Goal: Task Accomplishment & Management: Manage account settings

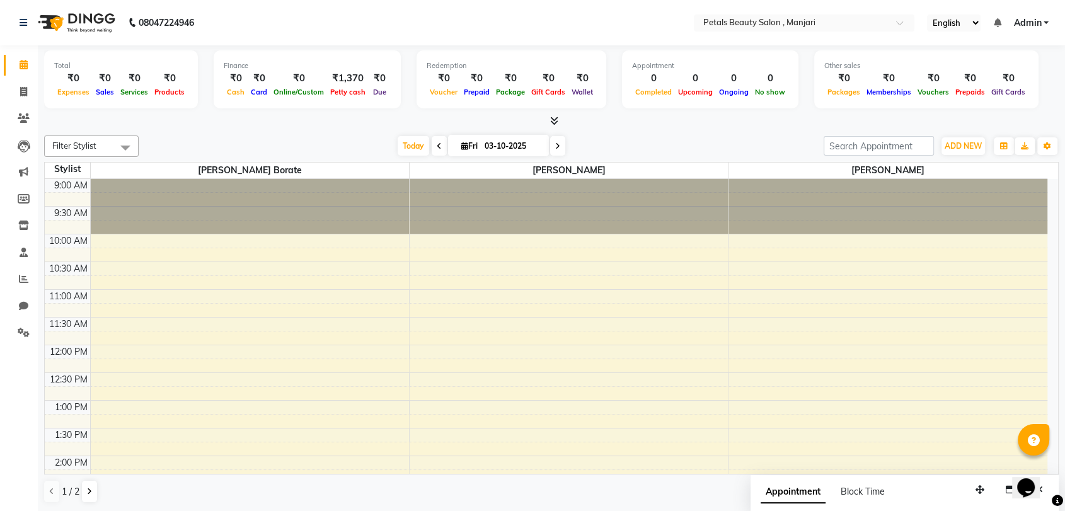
scroll to position [207, 0]
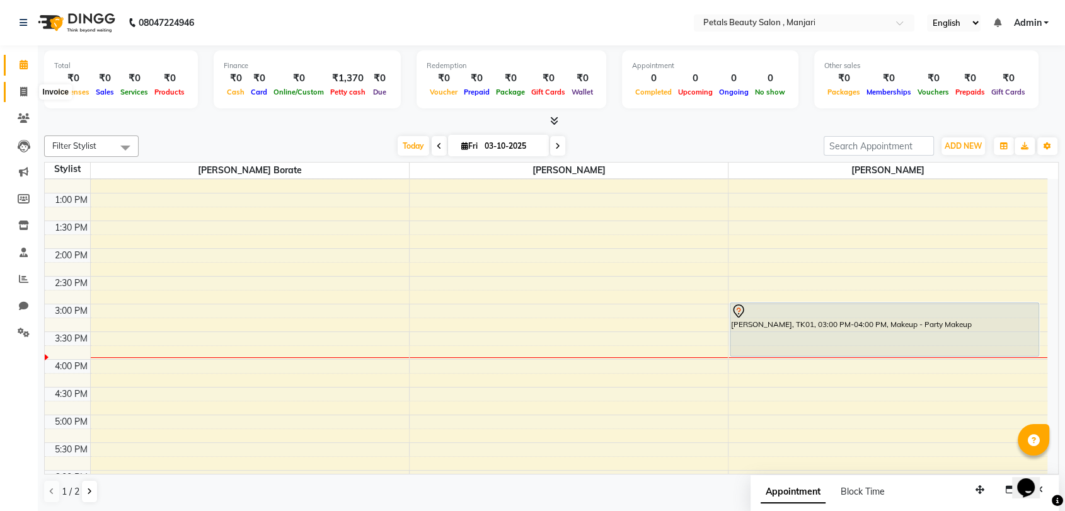
click at [22, 87] on icon at bounding box center [23, 91] width 7 height 9
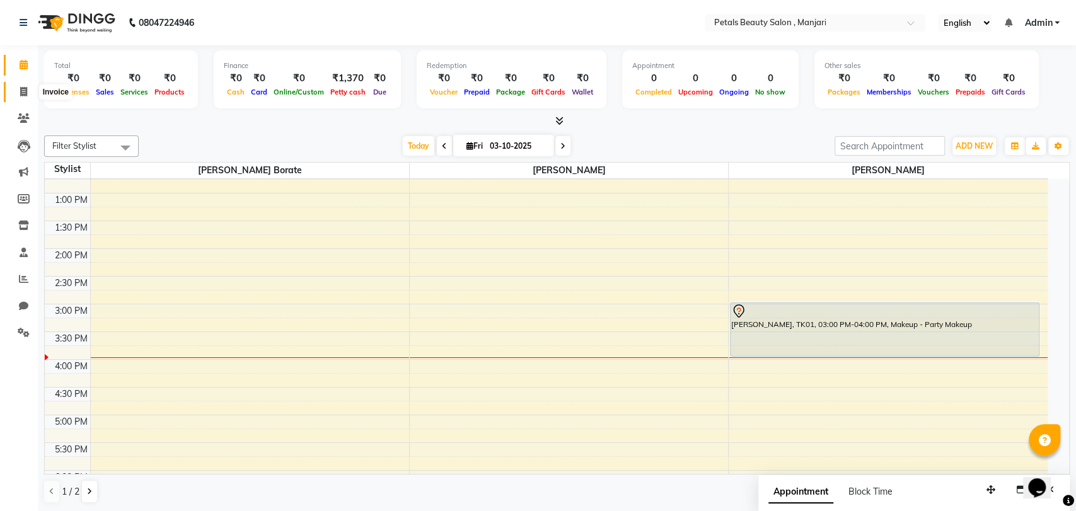
select select "service"
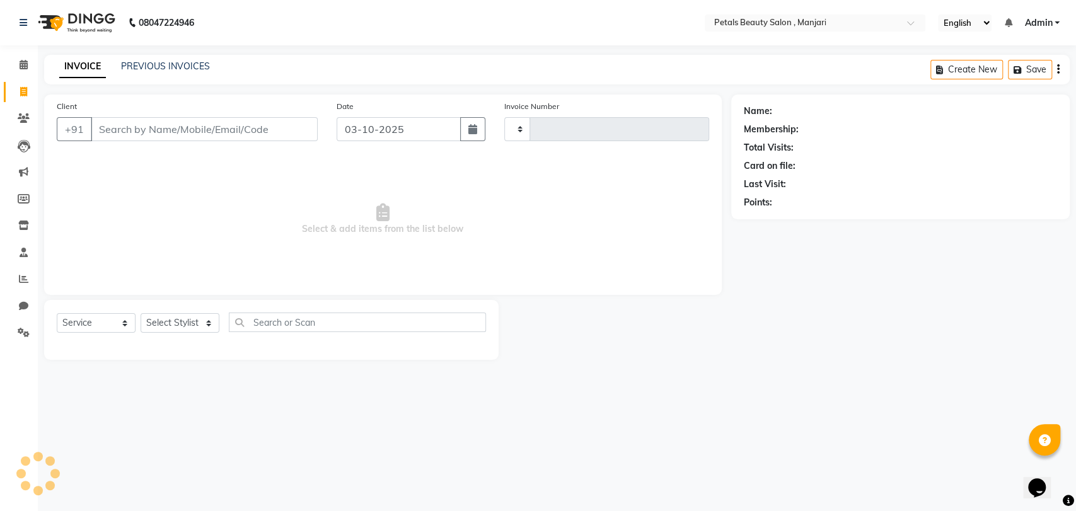
type input "0003"
select select "9061"
click at [116, 129] on input "Client" at bounding box center [204, 129] width 227 height 24
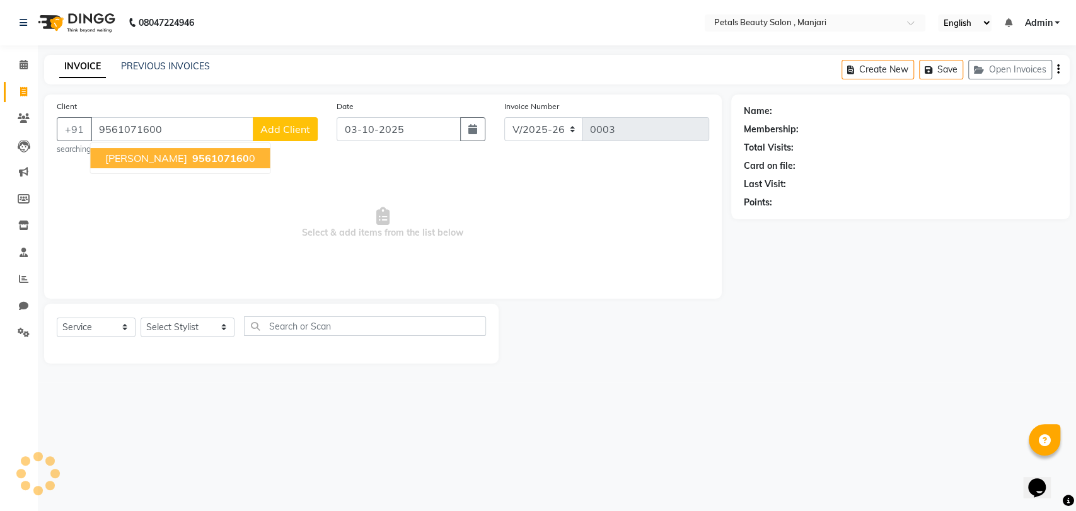
type input "9561071600"
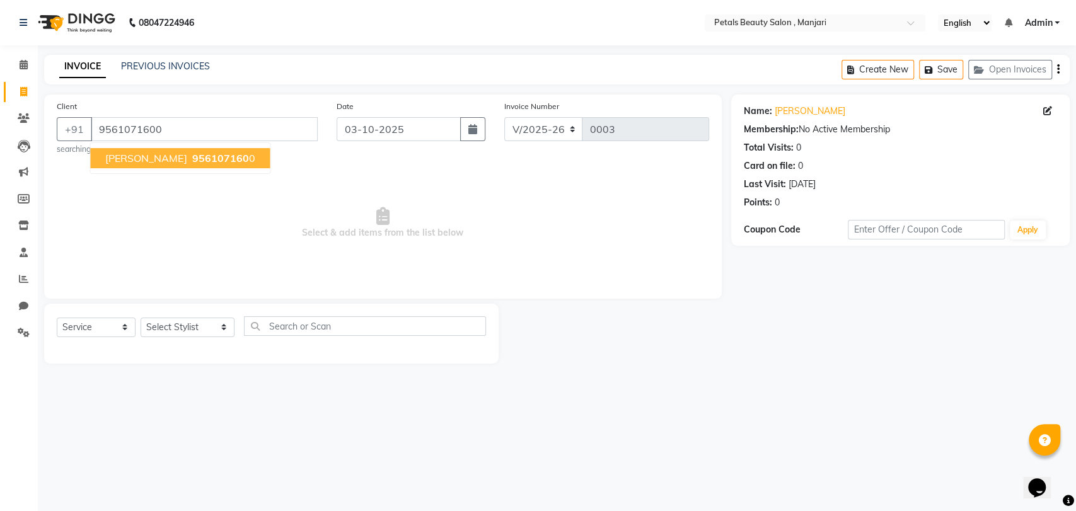
click at [116, 161] on span "[PERSON_NAME]" at bounding box center [145, 158] width 81 height 13
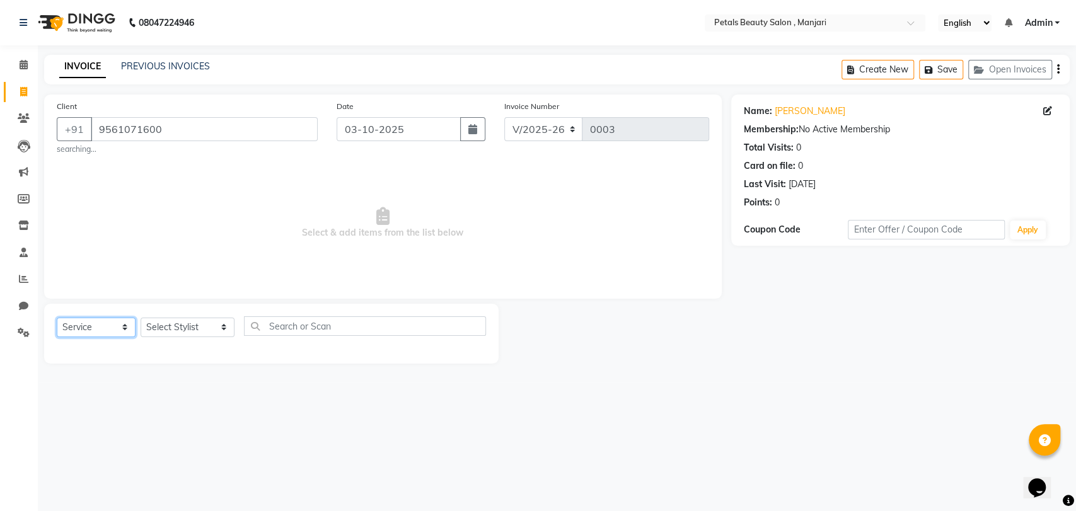
click at [125, 329] on select "Select Service Product Membership Package Voucher Prepaid Gift Card" at bounding box center [96, 328] width 79 height 20
click at [57, 318] on select "Select Service Product Membership Package Voucher Prepaid Gift Card" at bounding box center [96, 328] width 79 height 20
click at [269, 328] on input "text" at bounding box center [365, 326] width 242 height 20
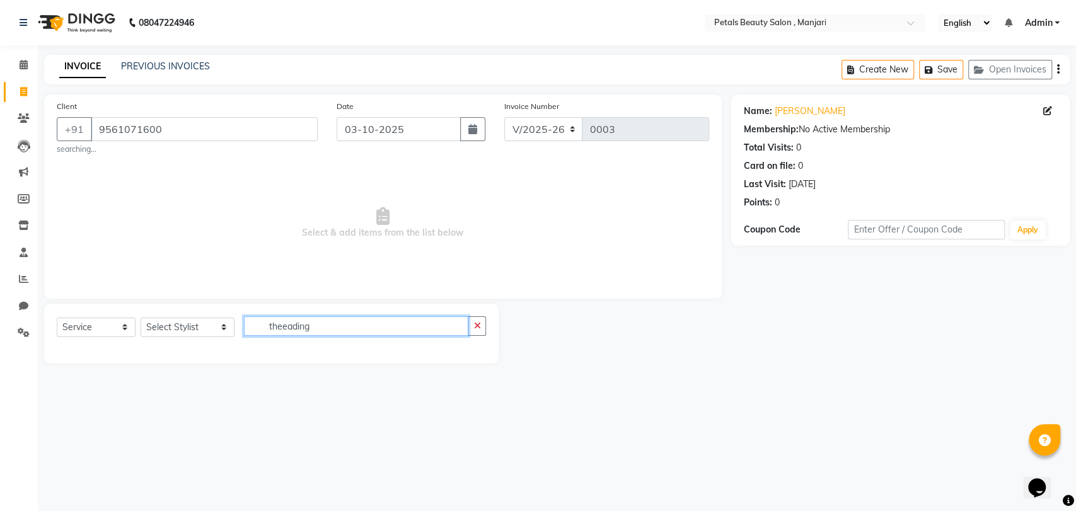
type input "theeading"
click at [201, 321] on select "Select Stylist [PERSON_NAME] [PERSON_NAME] Borate [PERSON_NAME] [PERSON_NAME] […" at bounding box center [188, 328] width 94 height 20
select select "92683"
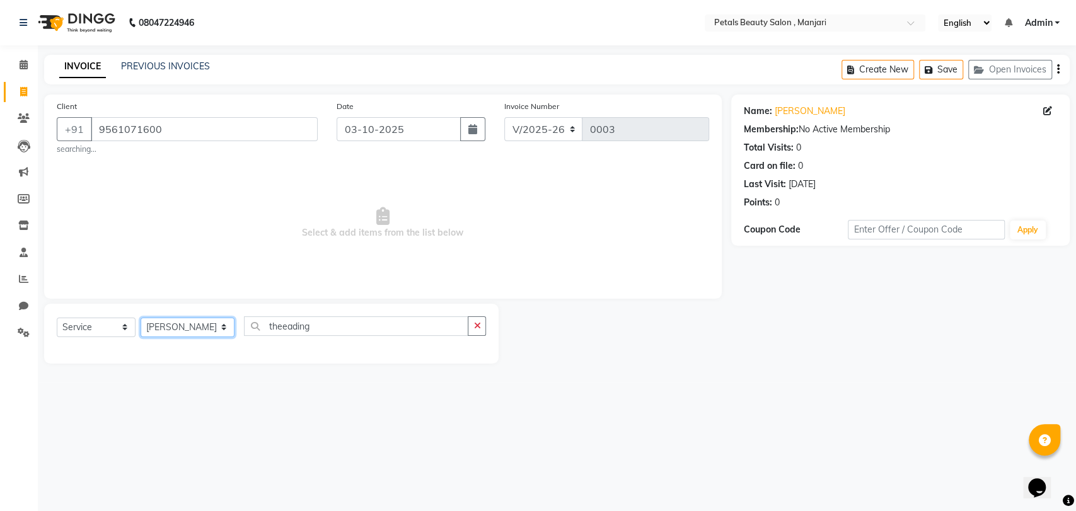
click at [141, 318] on select "Select Stylist [PERSON_NAME] [PERSON_NAME] Borate [PERSON_NAME] [PERSON_NAME] […" at bounding box center [188, 328] width 94 height 20
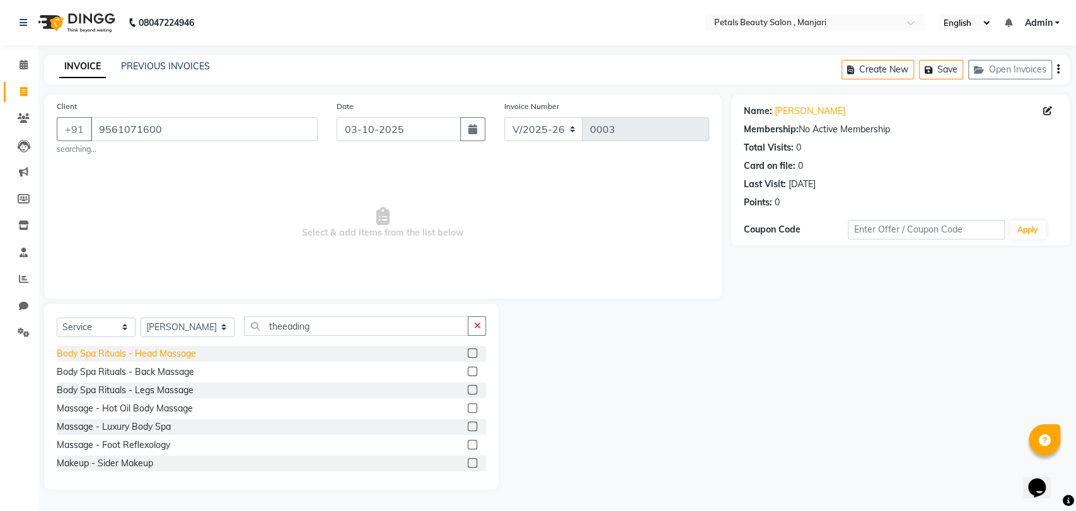
click at [182, 350] on div "Body Spa Rituals - Head Massage" at bounding box center [126, 353] width 139 height 13
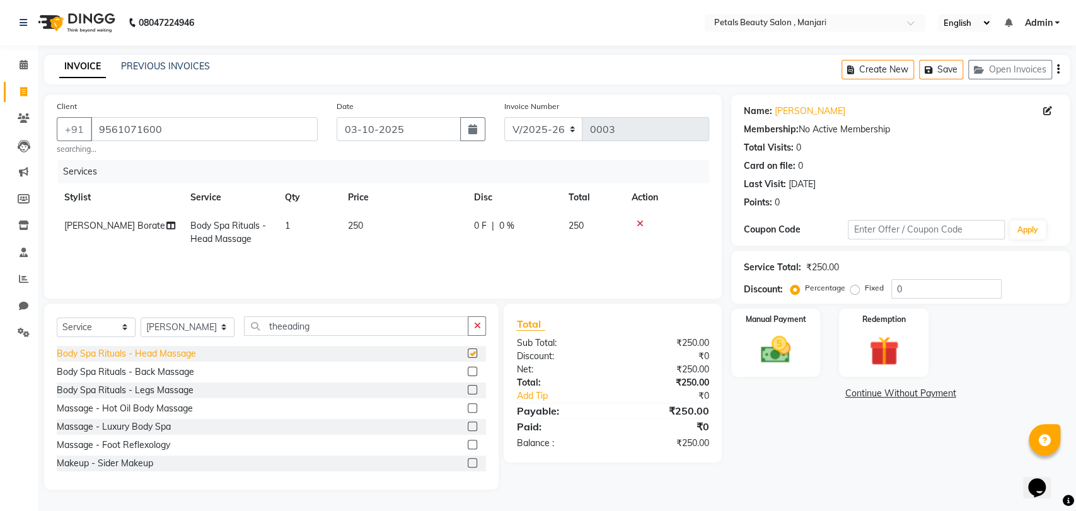
checkbox input "false"
click at [784, 341] on img at bounding box center [775, 349] width 50 height 35
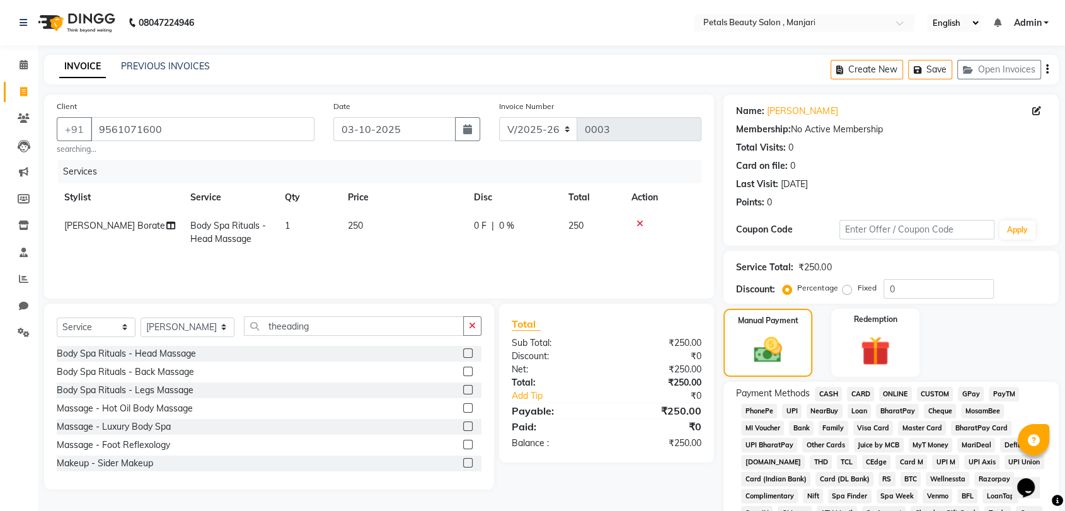
click at [826, 397] on span "CASH" at bounding box center [828, 394] width 27 height 14
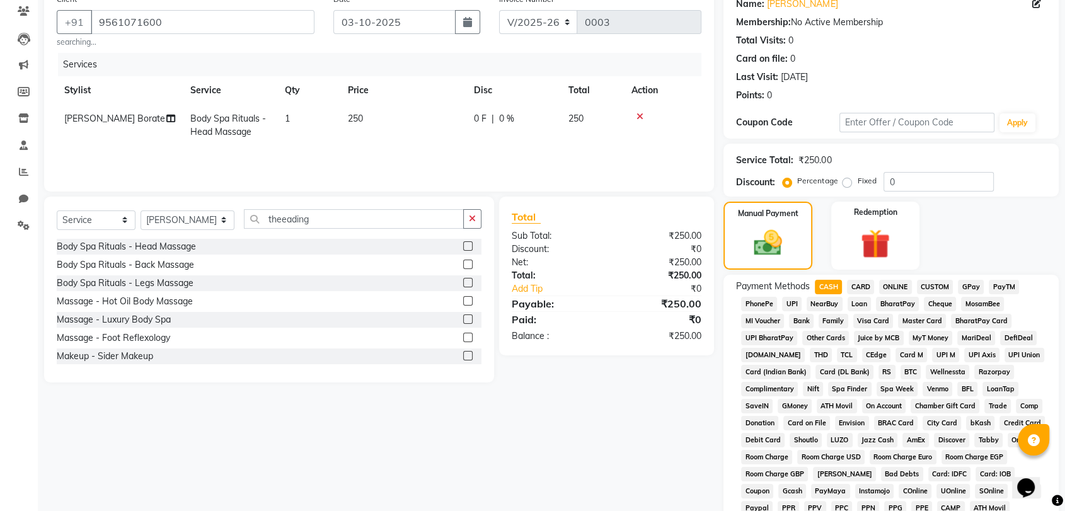
scroll to position [346, 0]
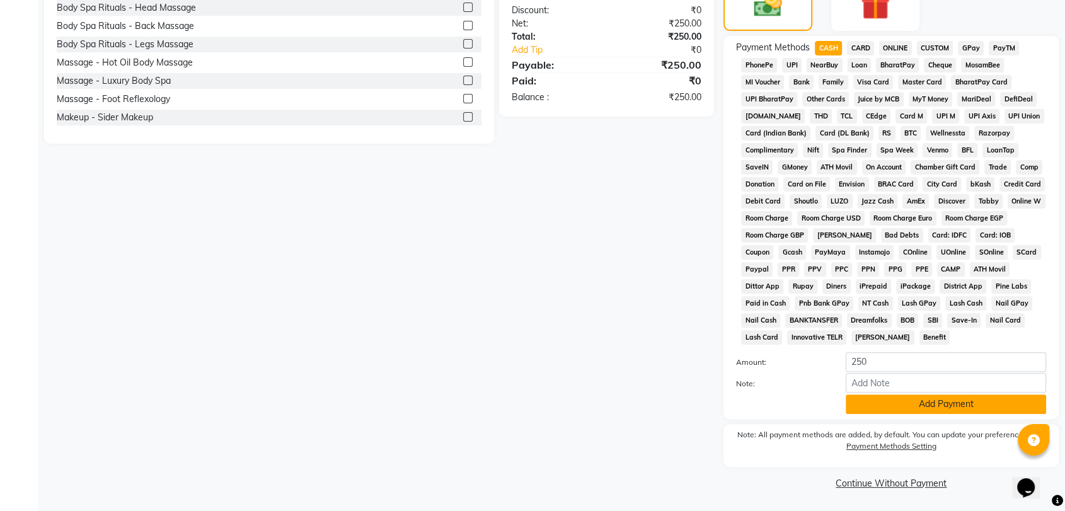
click at [945, 405] on button "Add Payment" at bounding box center [946, 404] width 200 height 20
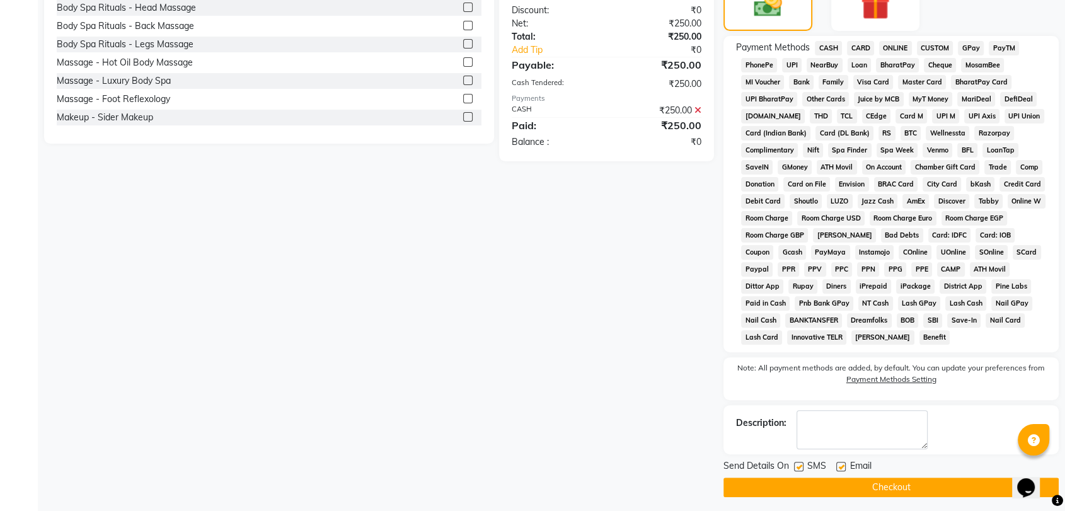
click at [851, 485] on button "Checkout" at bounding box center [890, 488] width 335 height 20
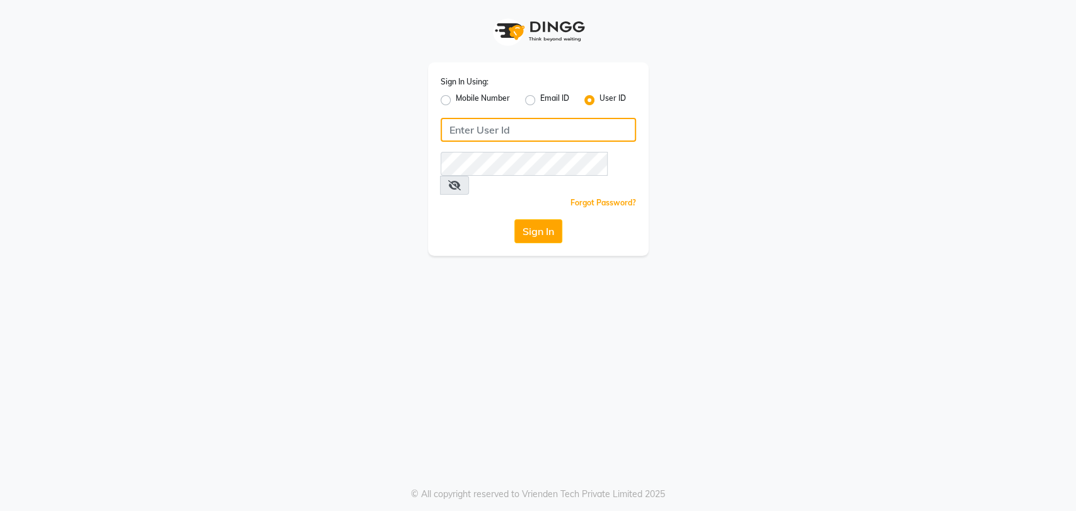
click at [468, 132] on input "Username" at bounding box center [537, 130] width 195 height 24
type input "petals"
click at [531, 219] on button "Sign In" at bounding box center [538, 231] width 48 height 24
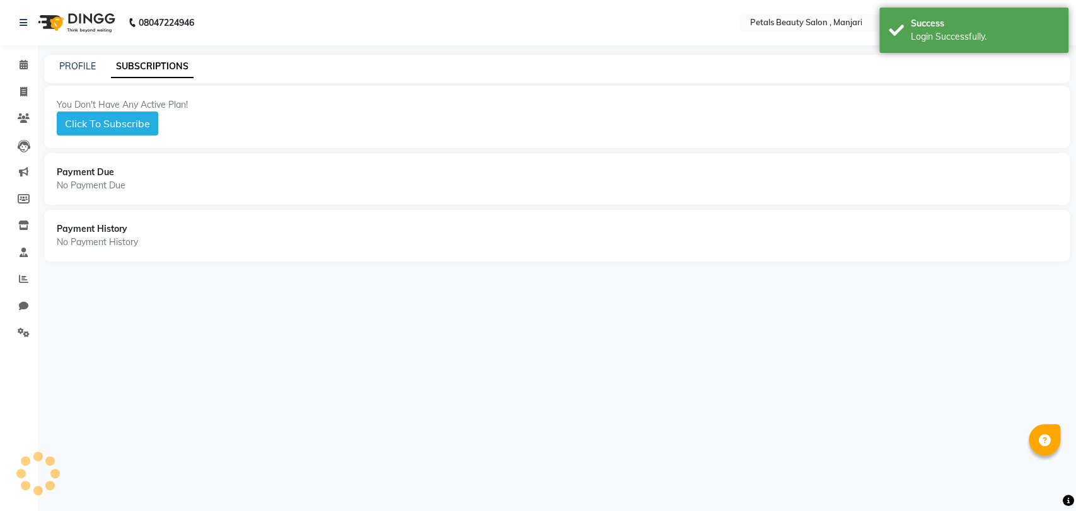
select select "en"
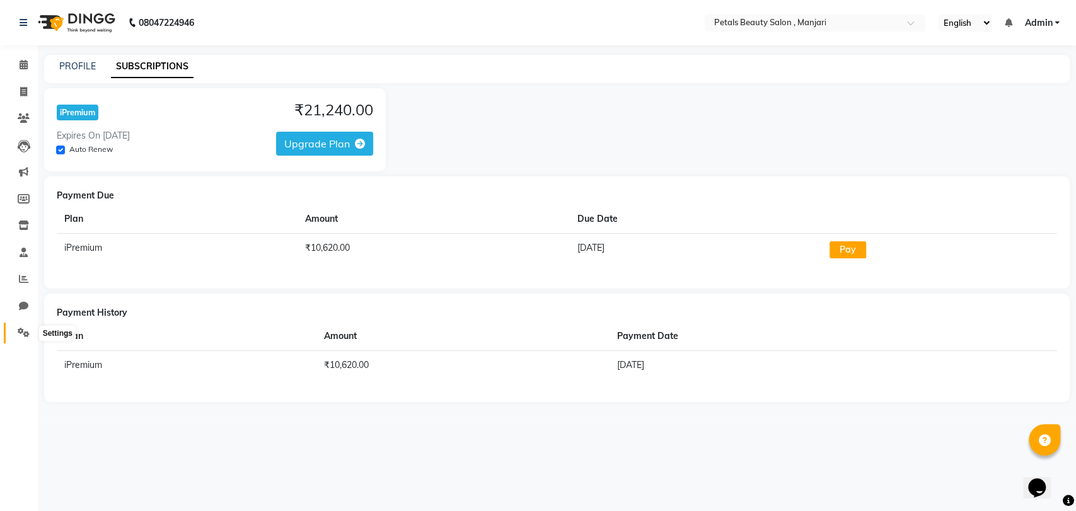
click at [23, 333] on icon at bounding box center [24, 332] width 12 height 9
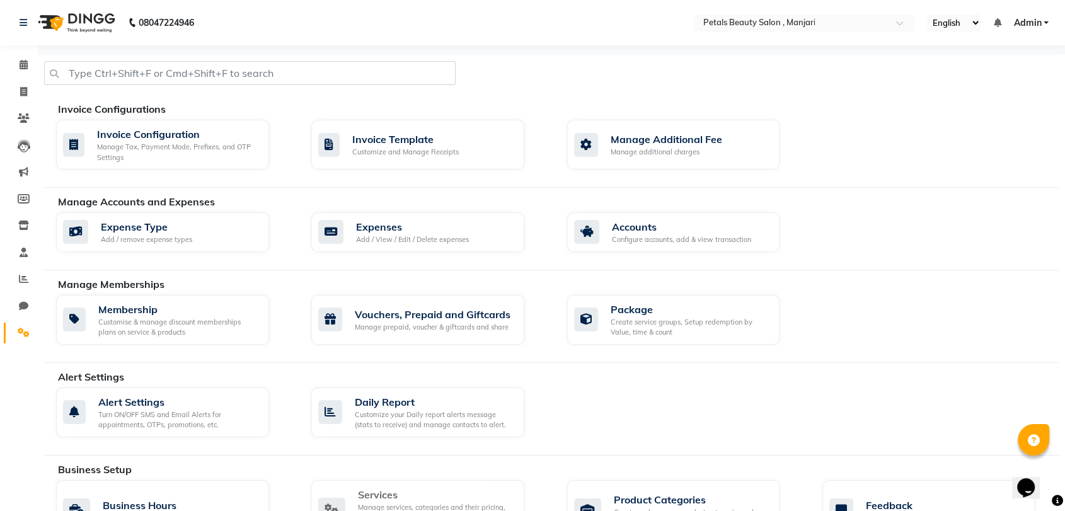
click at [394, 494] on div "Services" at bounding box center [436, 494] width 156 height 15
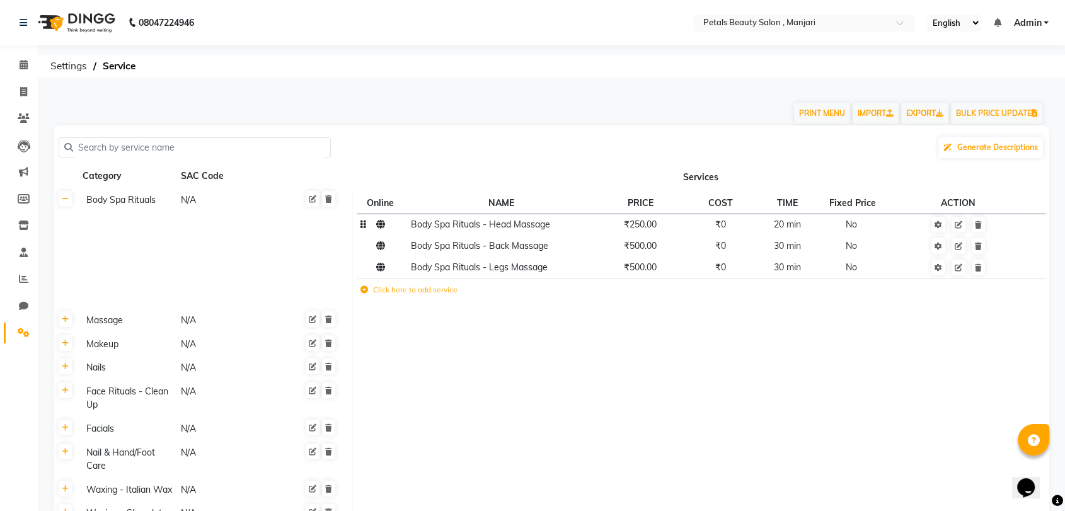
click at [639, 229] on span "₹250.00" at bounding box center [640, 224] width 33 height 11
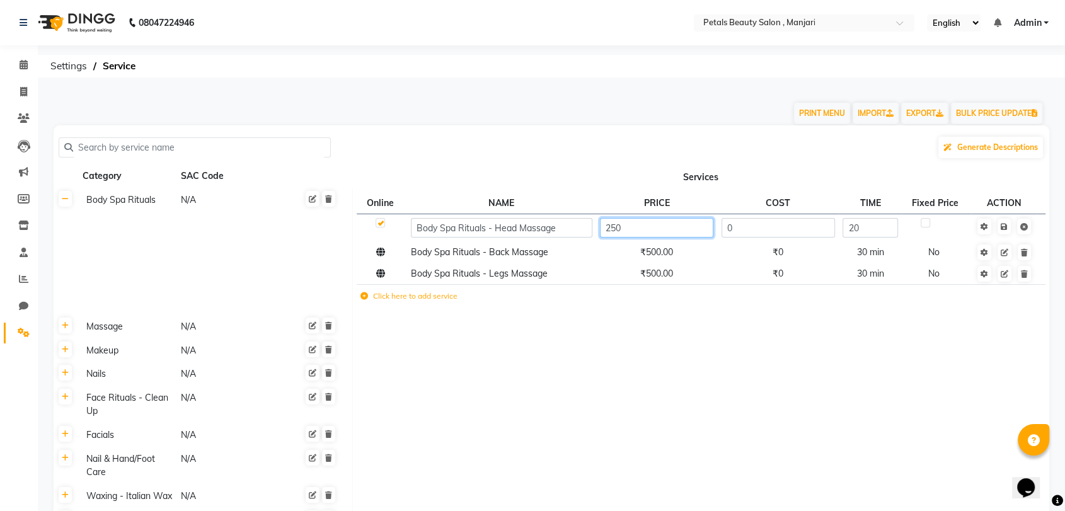
click at [624, 233] on input "250" at bounding box center [656, 228] width 113 height 20
type input "2"
type input "500"
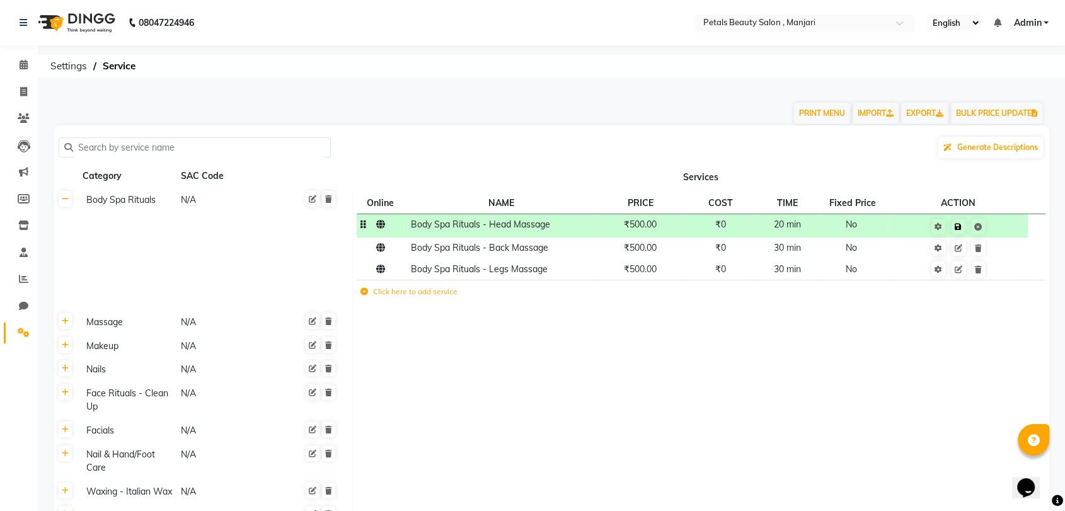
click at [1003, 228] on td at bounding box center [957, 225] width 139 height 23
click at [109, 355] on td "Makeup N/A" at bounding box center [215, 346] width 275 height 24
click at [397, 290] on label "Click here to add service" at bounding box center [408, 291] width 97 height 11
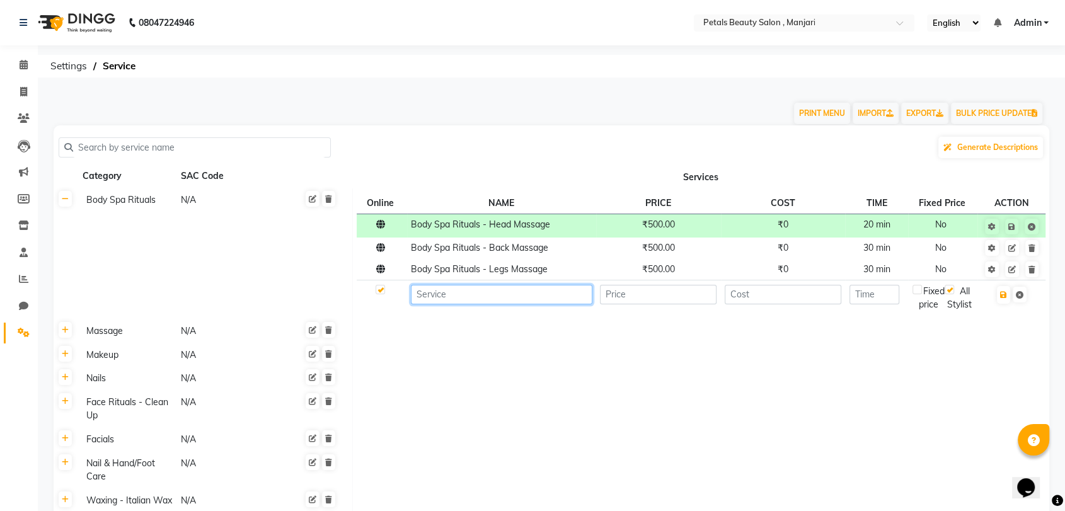
click at [481, 290] on input at bounding box center [501, 295] width 181 height 20
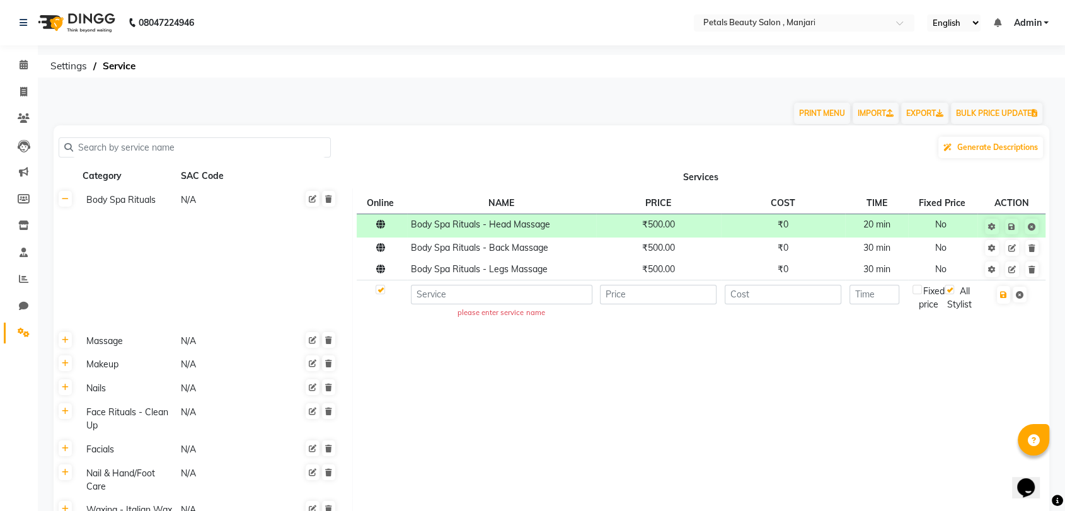
click at [106, 461] on td "Facials N/A" at bounding box center [215, 449] width 275 height 24
click at [100, 457] on div "Facials" at bounding box center [127, 450] width 93 height 16
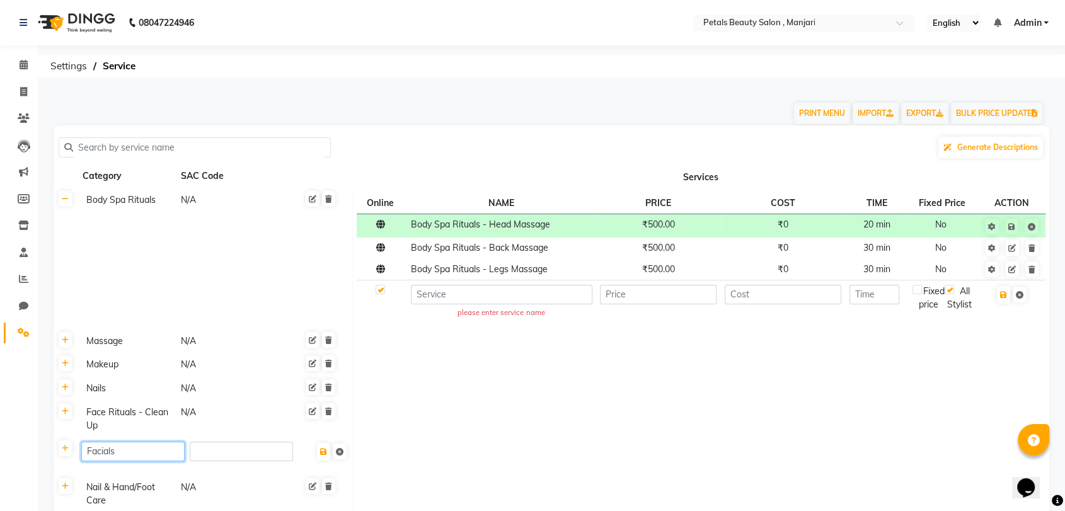
click at [99, 459] on input "Facials" at bounding box center [132, 452] width 103 height 20
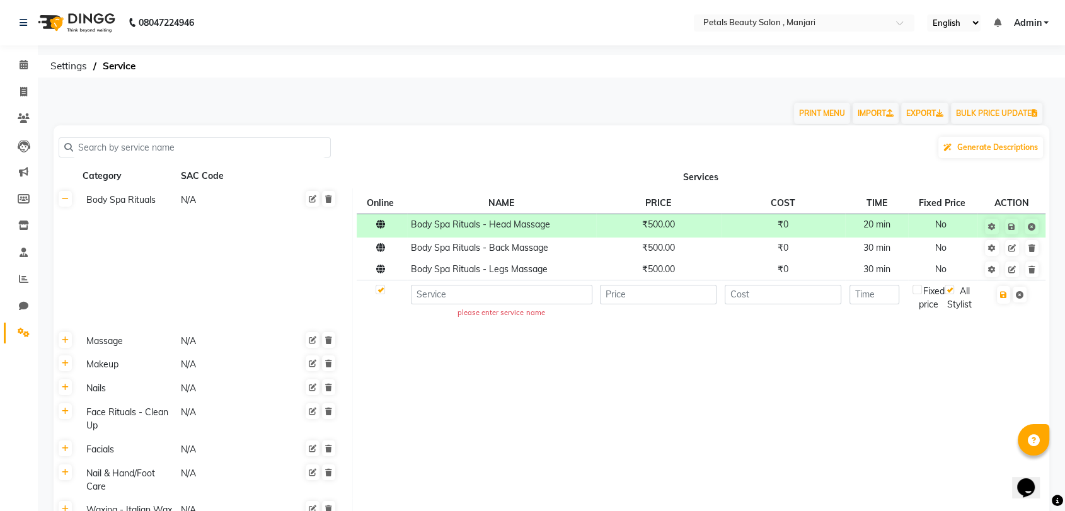
click at [343, 423] on div "Face Rituals - Clean Up N/A" at bounding box center [214, 419] width 267 height 29
click at [655, 253] on td "₹500.00" at bounding box center [658, 248] width 125 height 21
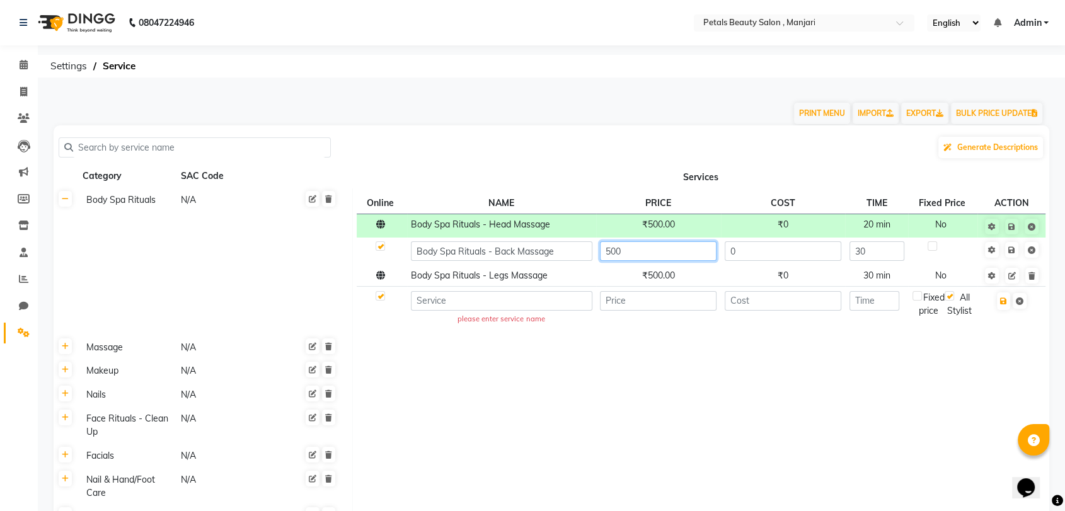
click at [624, 249] on input "500" at bounding box center [658, 251] width 117 height 20
type input "5"
type input "800"
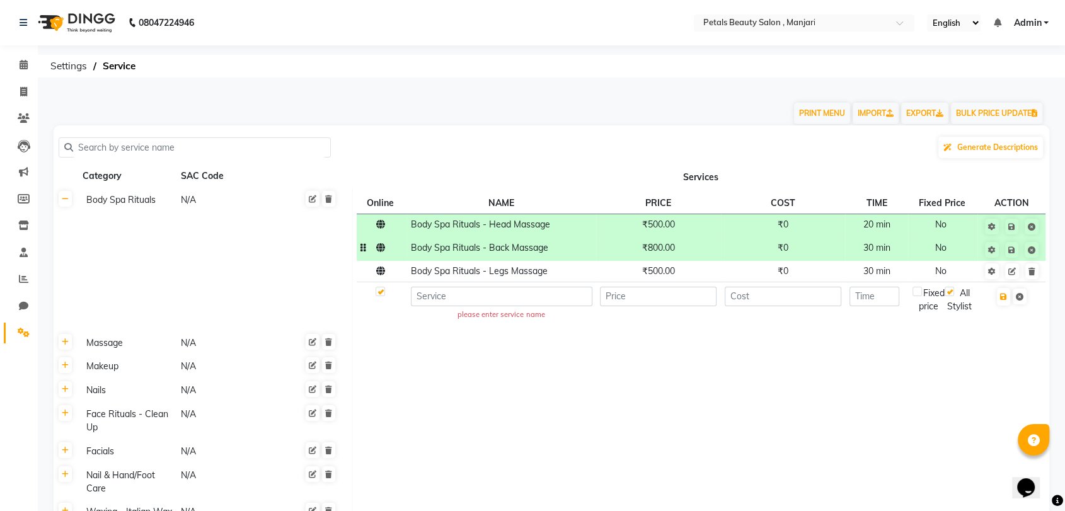
click at [1018, 249] on span at bounding box center [1020, 249] width 40 height 13
click at [1011, 251] on icon at bounding box center [1011, 250] width 7 height 8
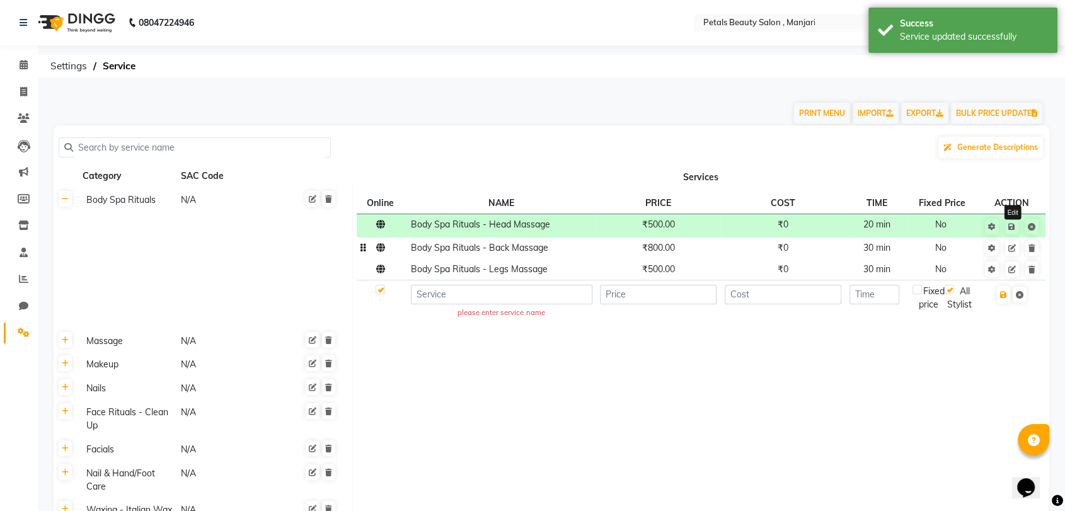
click at [1011, 251] on icon at bounding box center [1012, 248] width 8 height 8
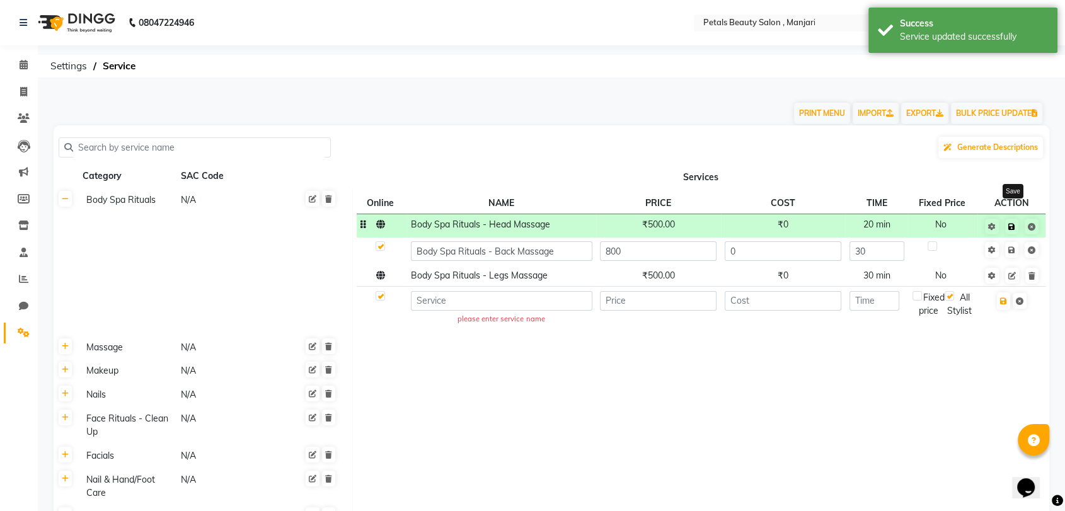
click at [1013, 228] on icon at bounding box center [1011, 227] width 7 height 8
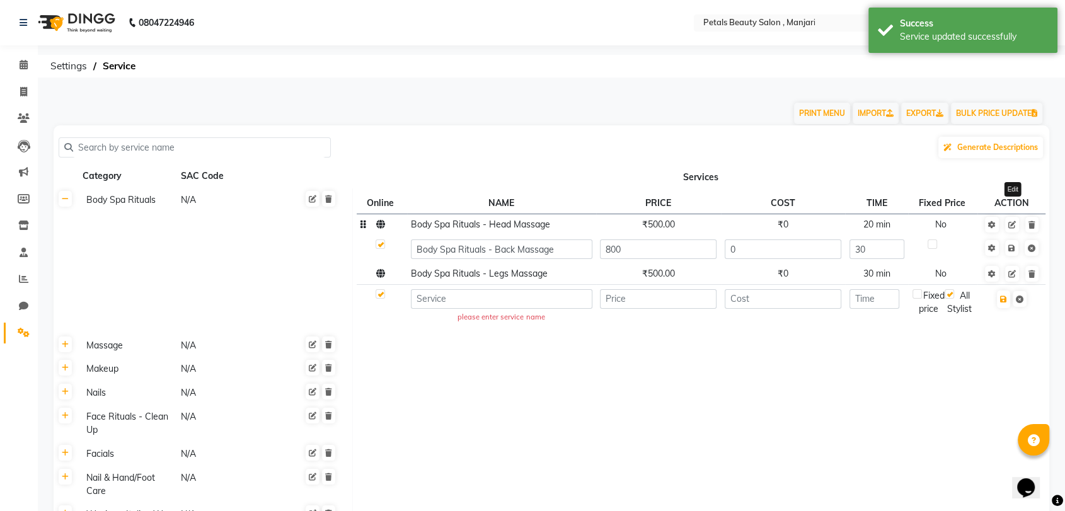
click at [1013, 228] on icon at bounding box center [1012, 225] width 8 height 8
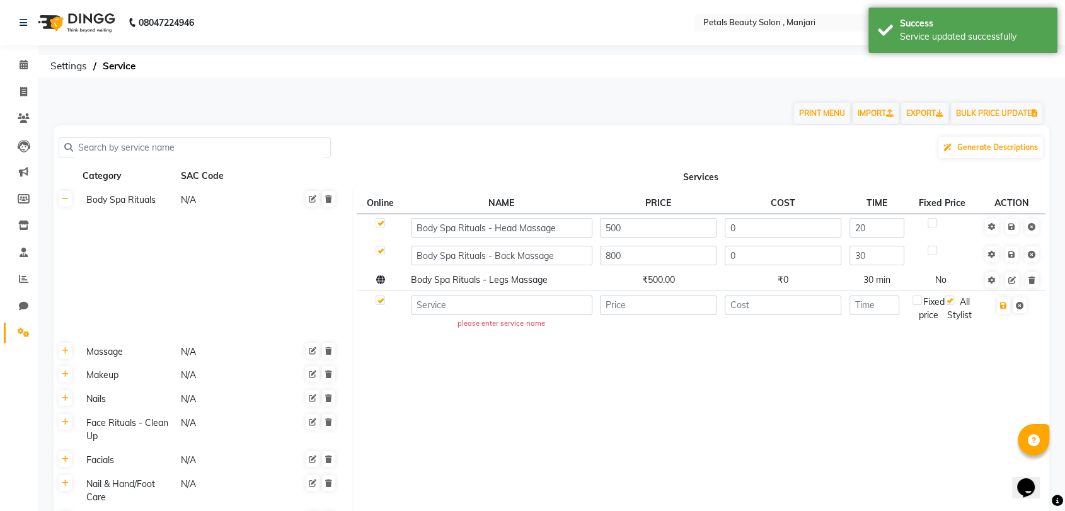
click at [1013, 228] on icon at bounding box center [1011, 227] width 7 height 8
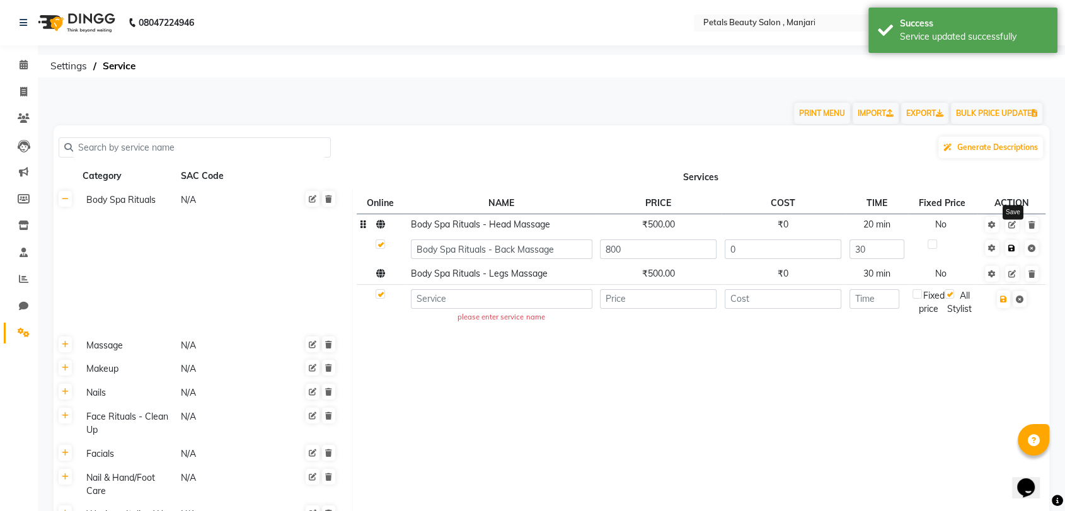
click at [1012, 250] on icon at bounding box center [1011, 248] width 7 height 8
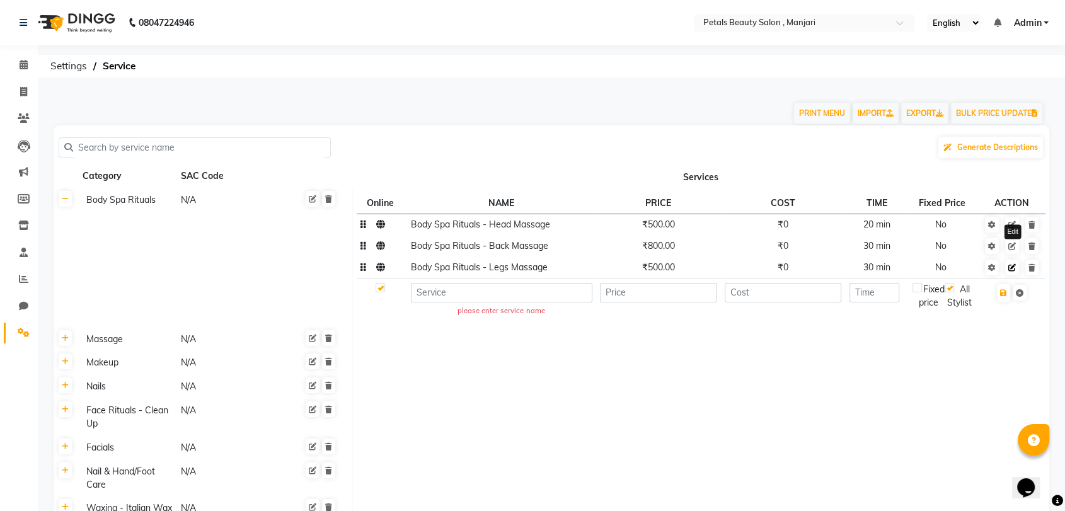
click at [1010, 264] on icon at bounding box center [1012, 268] width 8 height 8
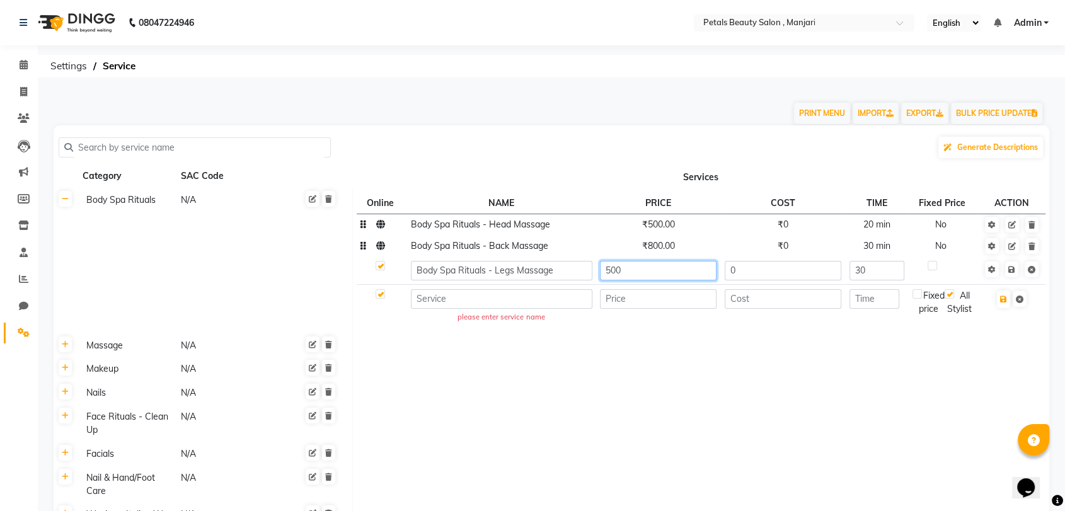
click at [655, 275] on input "500" at bounding box center [658, 271] width 117 height 20
type input "5"
type input "800"
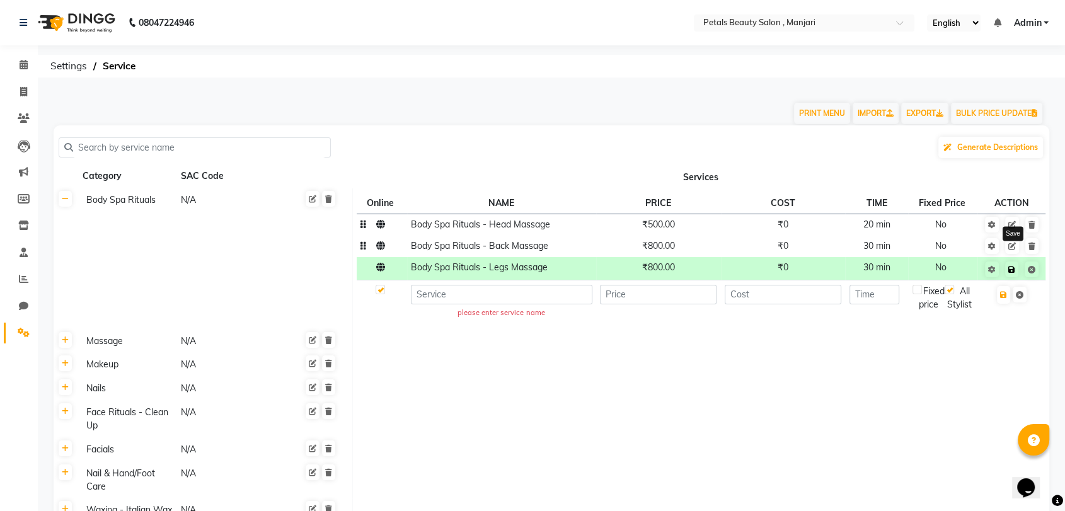
click at [1013, 268] on icon at bounding box center [1011, 270] width 7 height 8
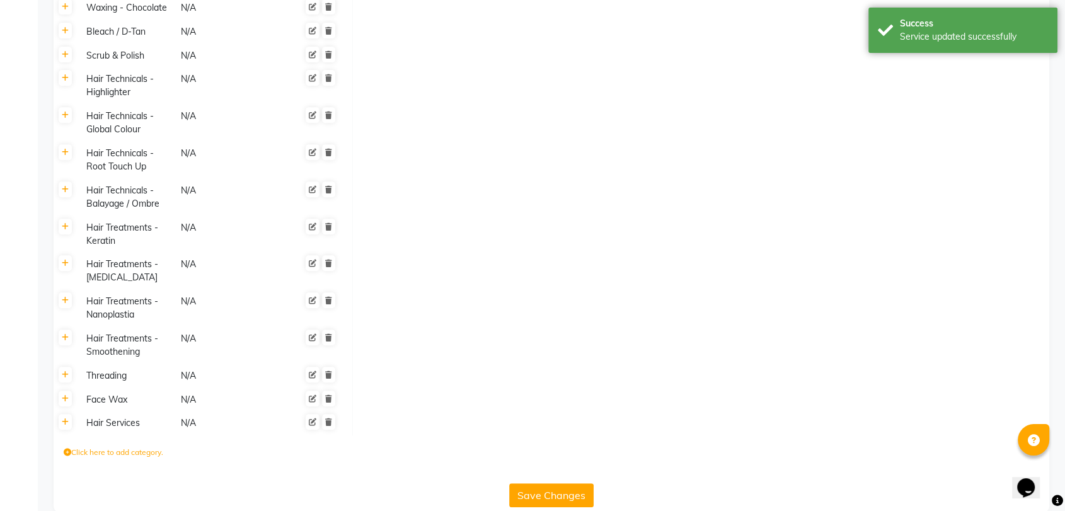
scroll to position [560, 0]
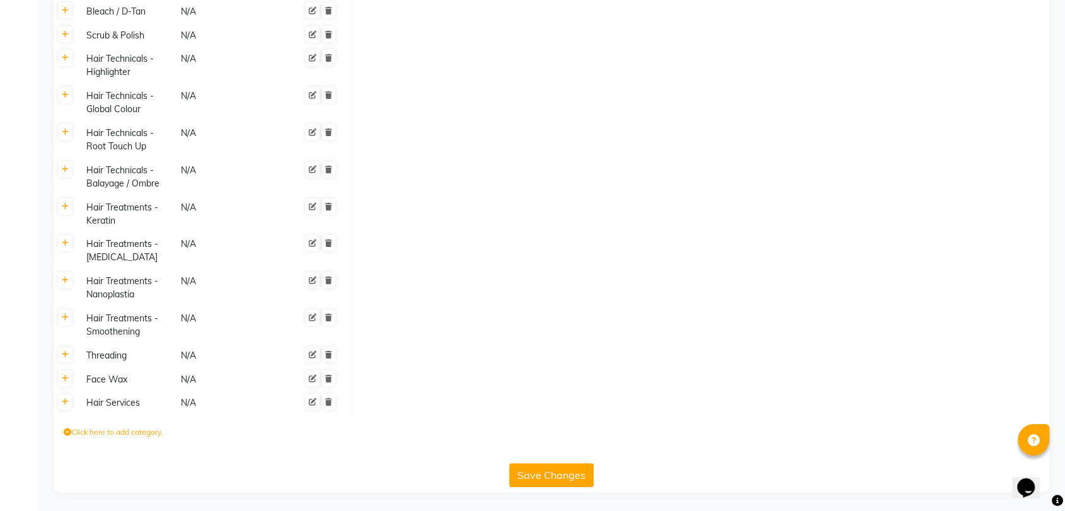
click at [568, 475] on button "Save Changes" at bounding box center [551, 475] width 84 height 24
